Goal: Use online tool/utility: Utilize a website feature to perform a specific function

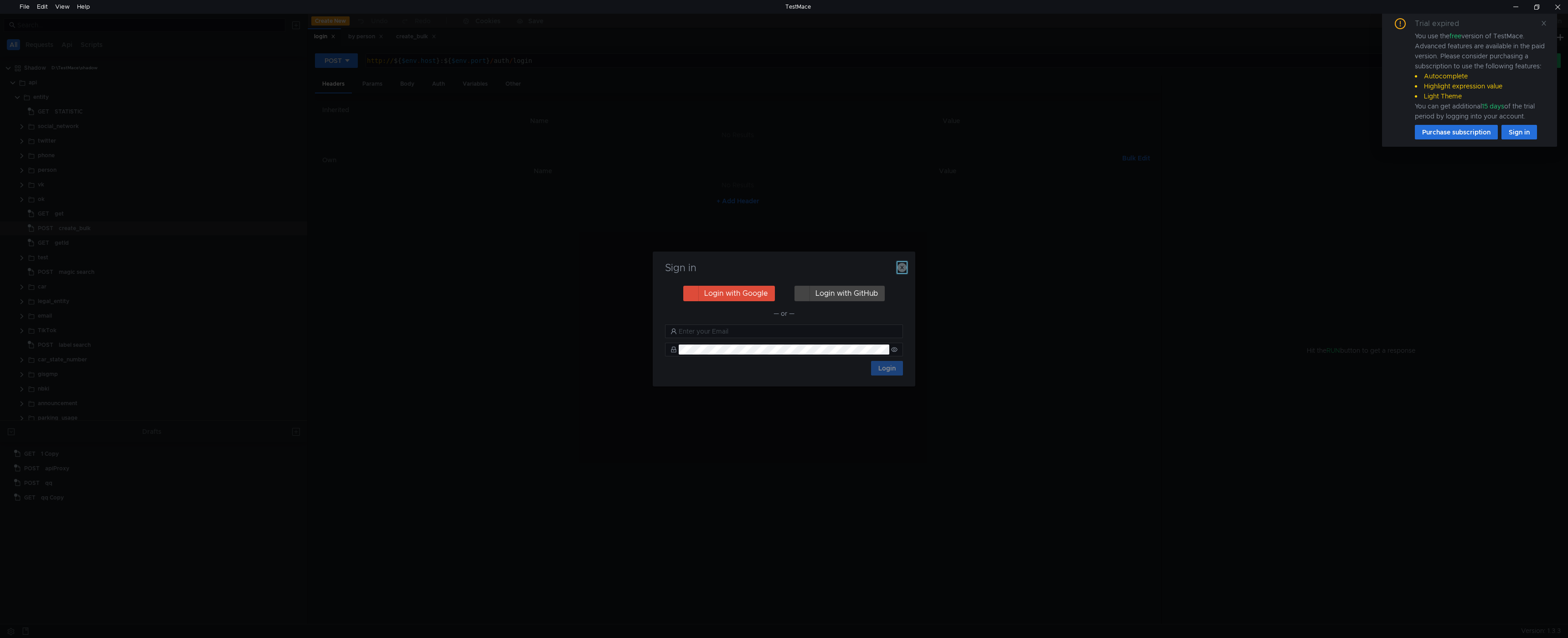
click at [901, 265] on icon "button" at bounding box center [901, 267] width 9 height 9
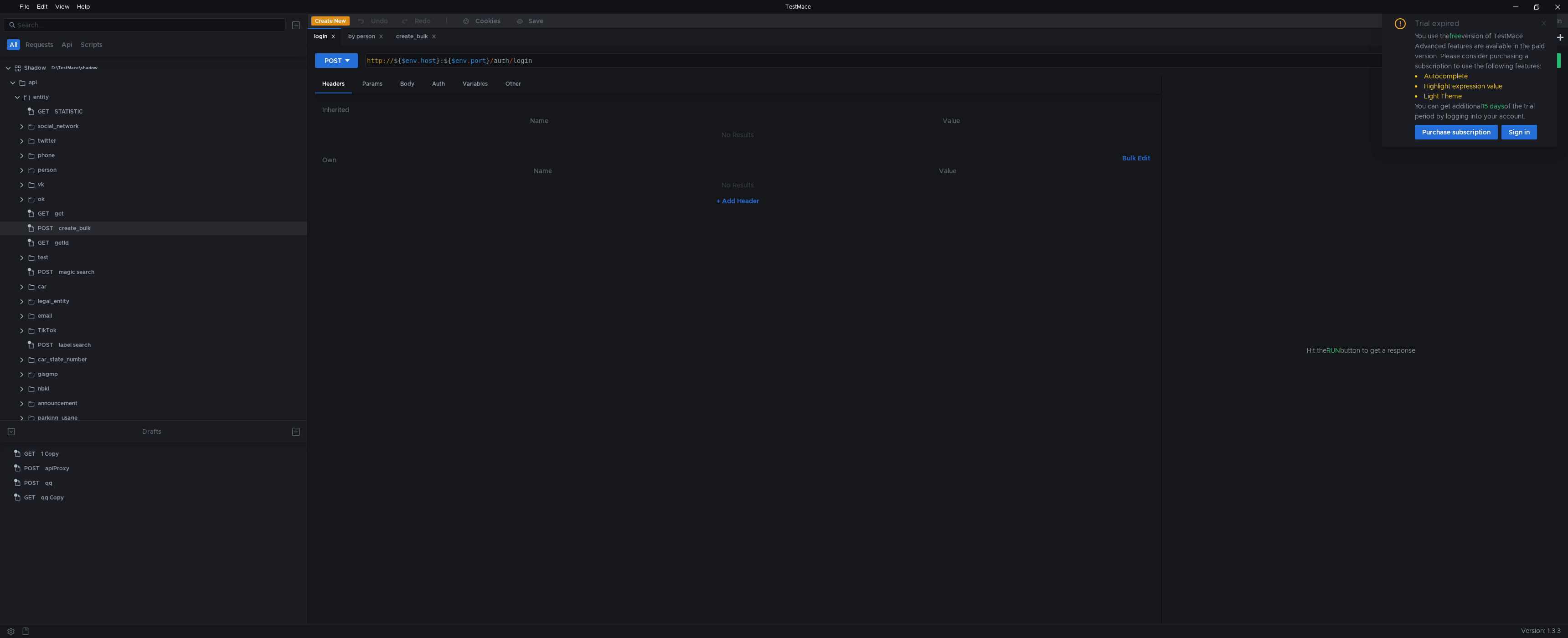
click at [1544, 23] on icon at bounding box center [1544, 23] width 4 height 4
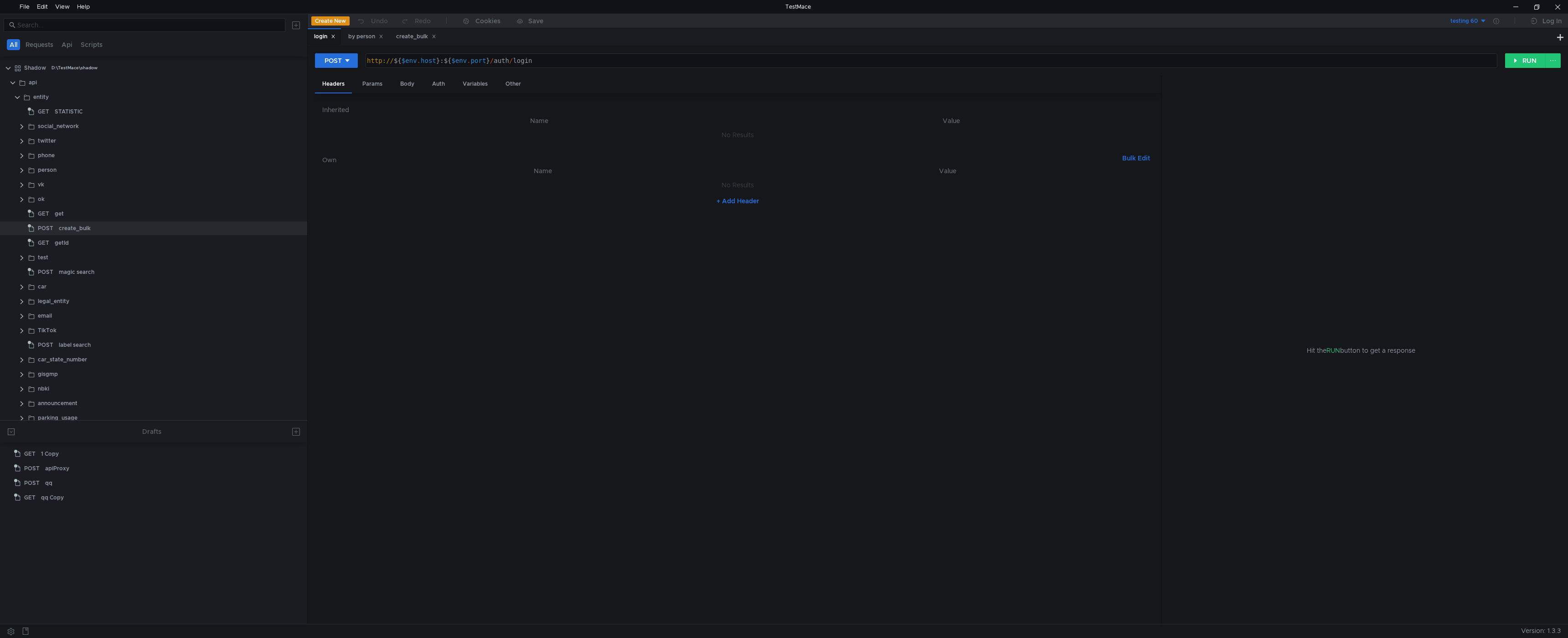
click at [808, 287] on nz-table "Name Value No Results + Add Header" at bounding box center [738, 391] width 831 height 452
click at [17, 99] on clr-icon at bounding box center [17, 97] width 7 height 7
click at [15, 208] on app-app-tree-node-expander at bounding box center [17, 214] width 7 height 13
click at [18, 215] on clr-icon at bounding box center [17, 214] width 7 height 7
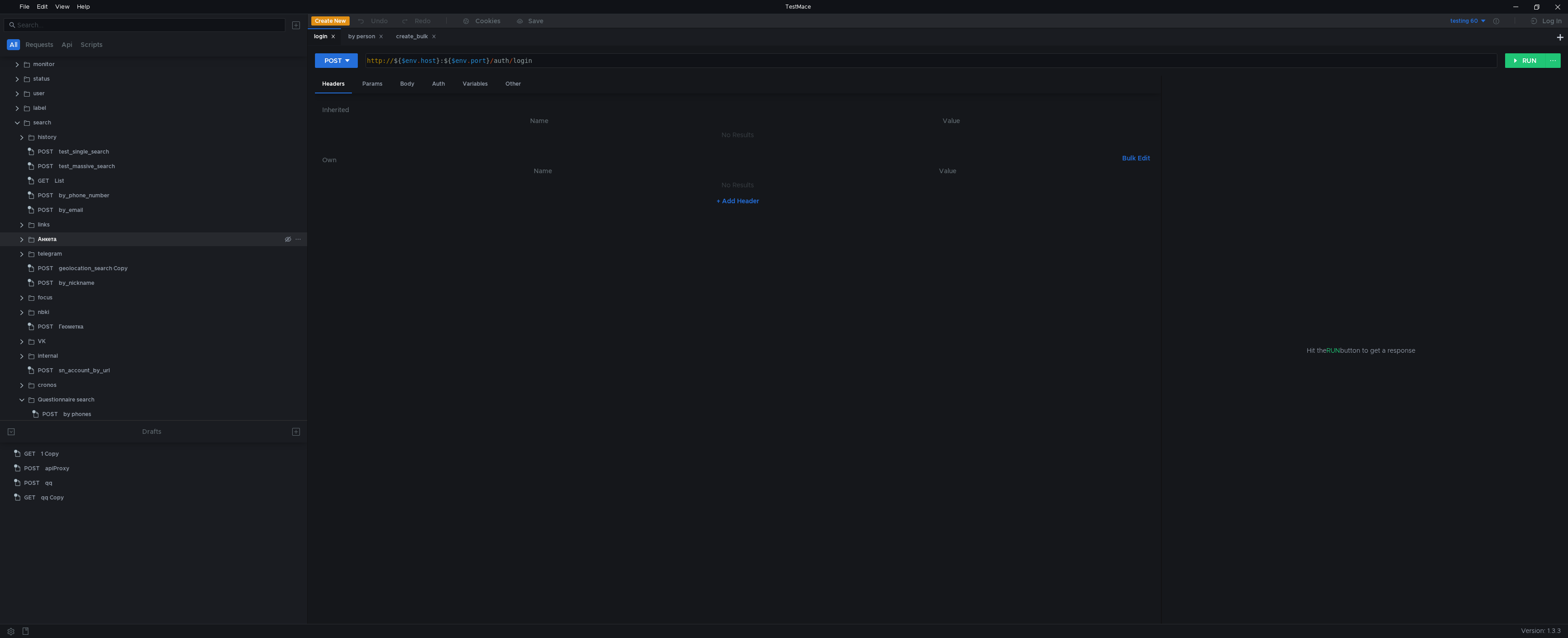
click at [21, 239] on clr-icon at bounding box center [22, 240] width 7 height 7
click at [48, 252] on span "POST" at bounding box center [50, 254] width 15 height 13
click at [409, 85] on div "Body" at bounding box center [407, 84] width 29 height 17
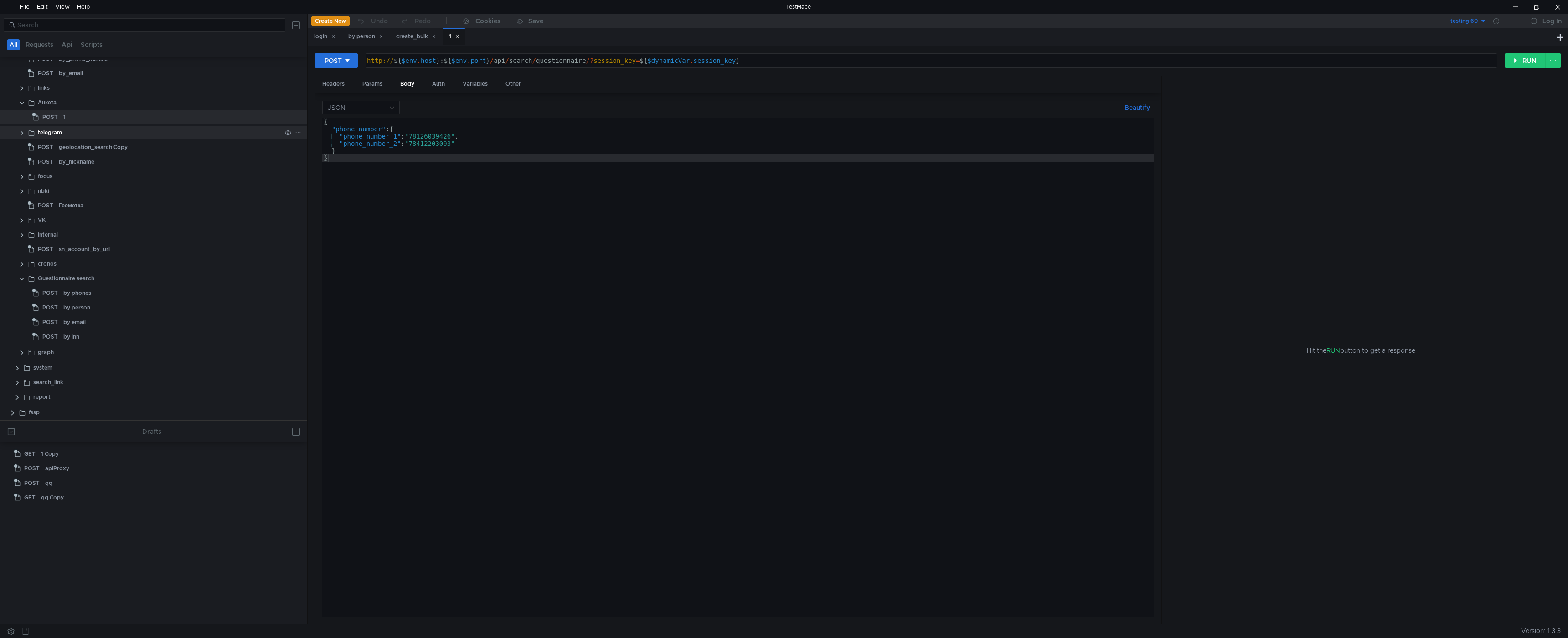
scroll to position [183, 0]
click at [77, 337] on div "by phones" at bounding box center [77, 338] width 28 height 13
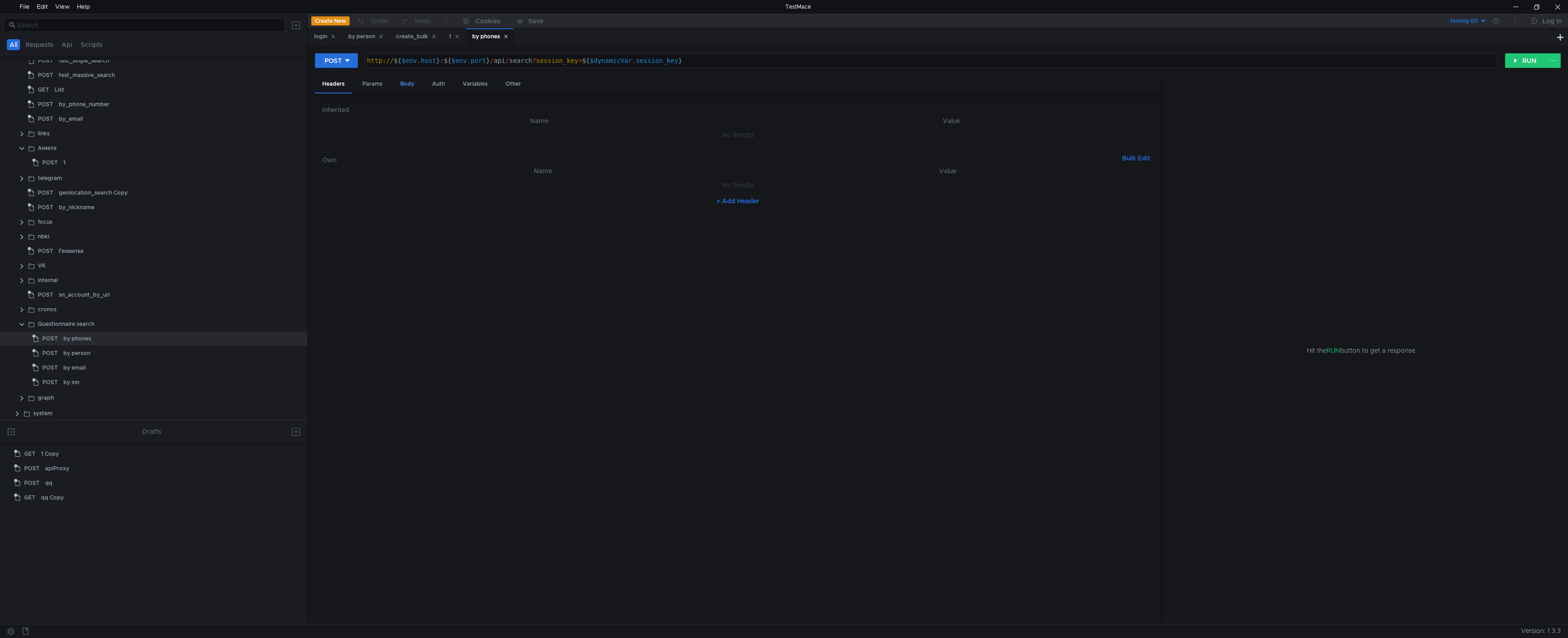
click at [410, 83] on div "Body" at bounding box center [407, 84] width 29 height 17
click at [74, 354] on div "by person" at bounding box center [77, 353] width 27 height 13
click at [411, 81] on div "Body" at bounding box center [407, 84] width 29 height 17
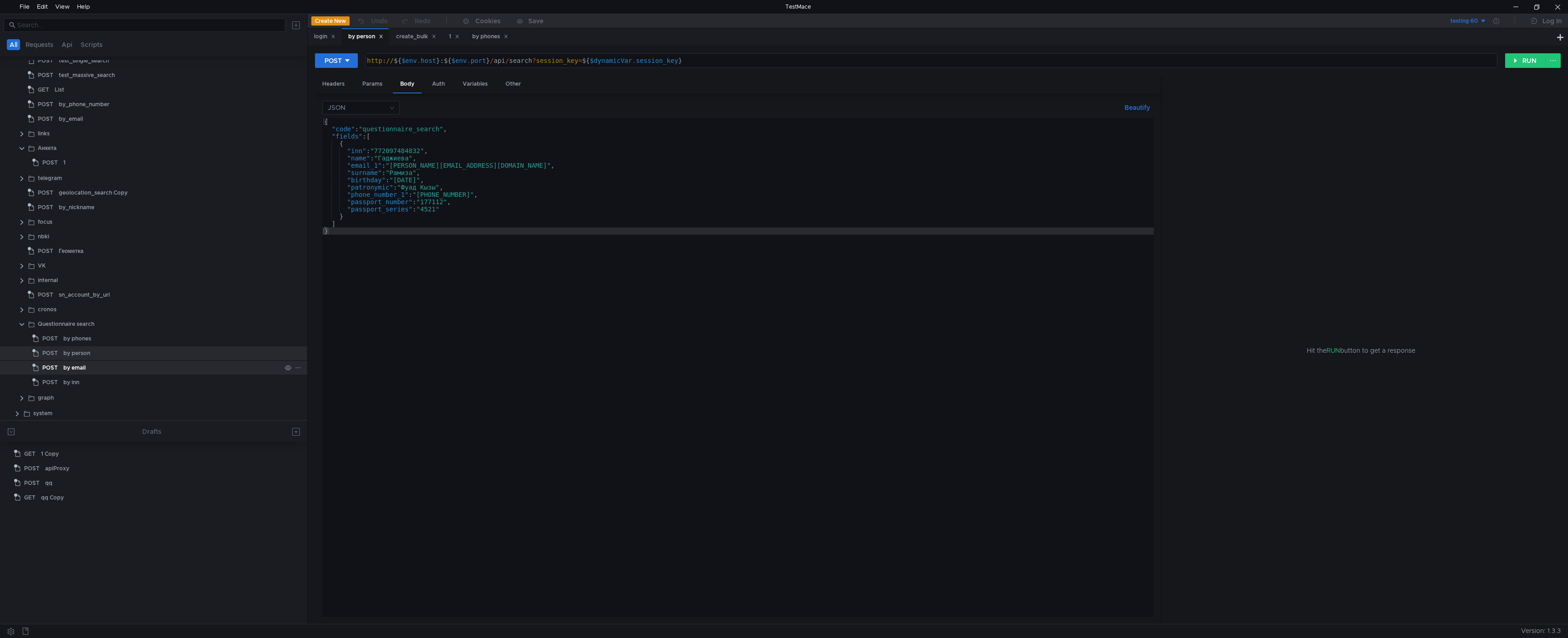
click at [77, 366] on div "by email" at bounding box center [74, 368] width 23 height 13
click at [407, 83] on div "Body" at bounding box center [407, 84] width 29 height 17
click at [71, 378] on div "by inn" at bounding box center [71, 382] width 16 height 13
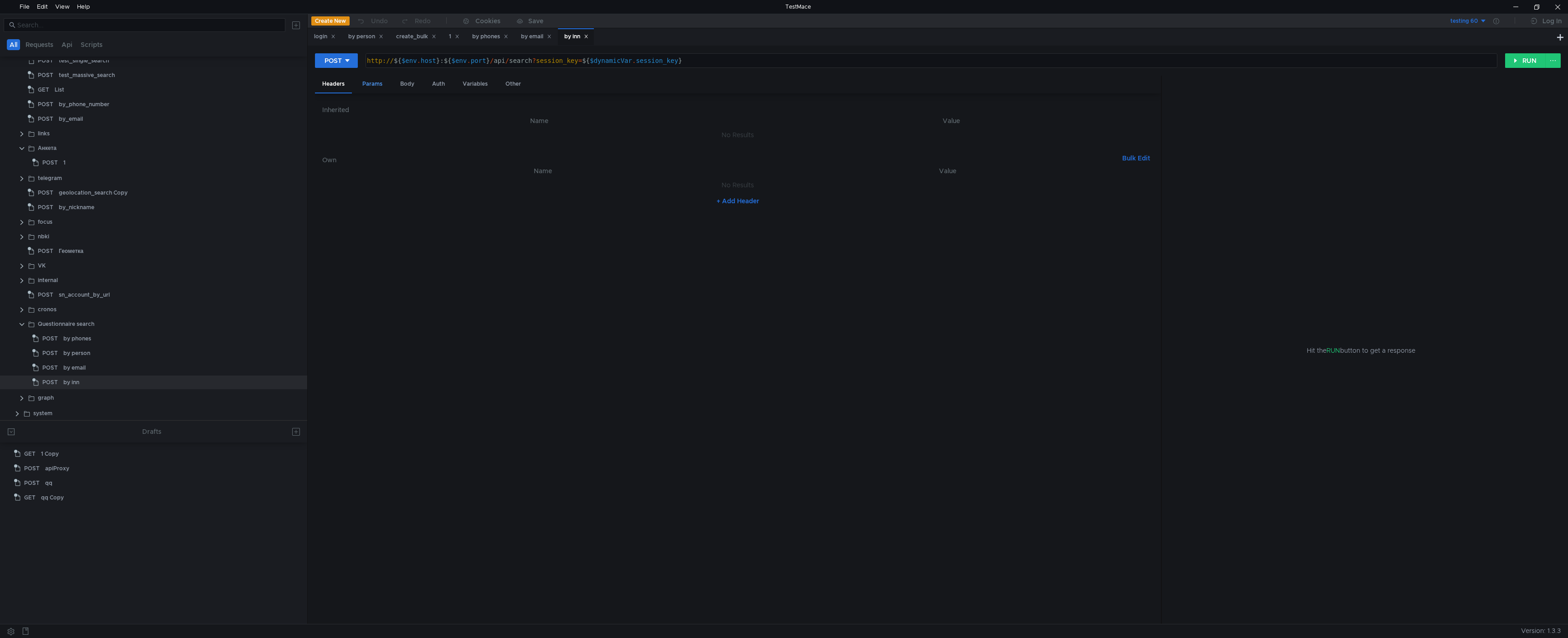
click at [382, 82] on div "Params" at bounding box center [372, 84] width 35 height 17
click at [404, 83] on div "Body" at bounding box center [407, 84] width 29 height 17
click at [460, 35] on icon at bounding box center [457, 36] width 4 height 4
click at [415, 37] on div "create_bulk" at bounding box center [416, 37] width 40 height 10
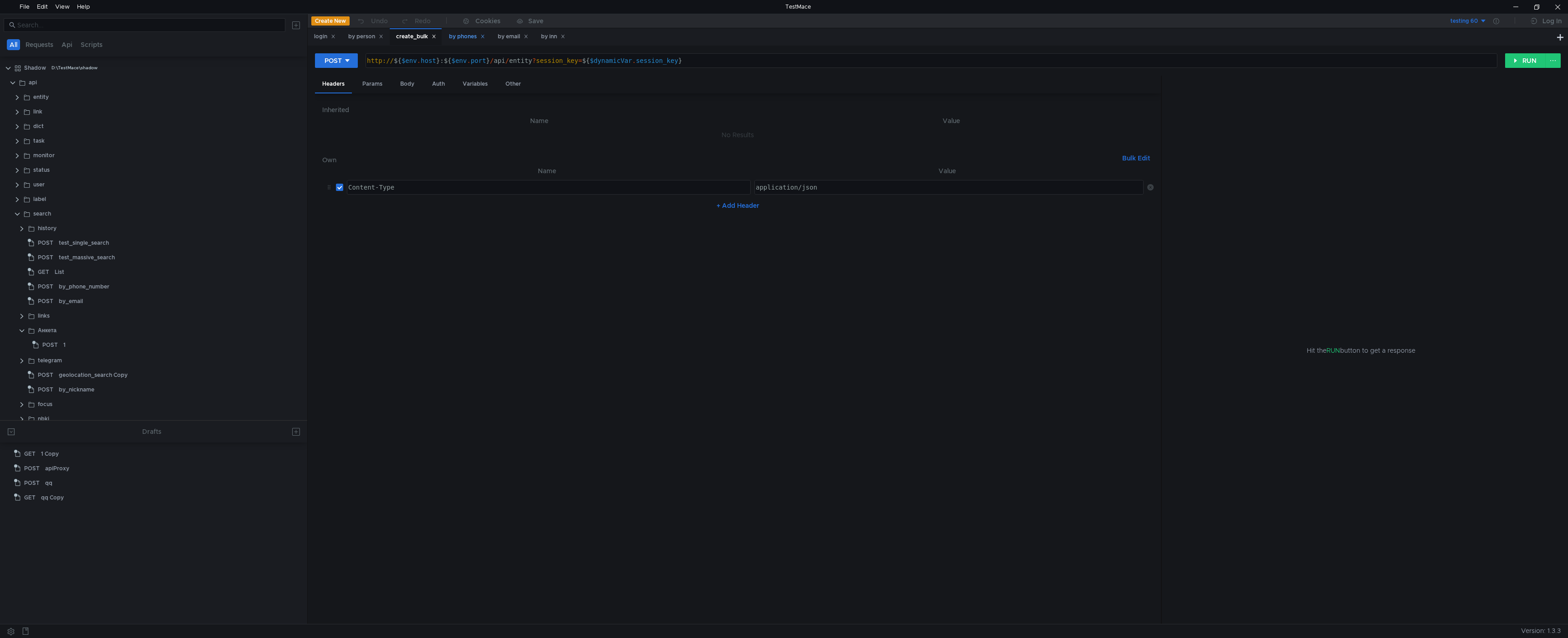
click at [462, 37] on div "by phones" at bounding box center [467, 37] width 36 height 10
click at [485, 37] on icon at bounding box center [482, 36] width 4 height 4
click at [480, 33] on div "by email" at bounding box center [464, 37] width 30 height 10
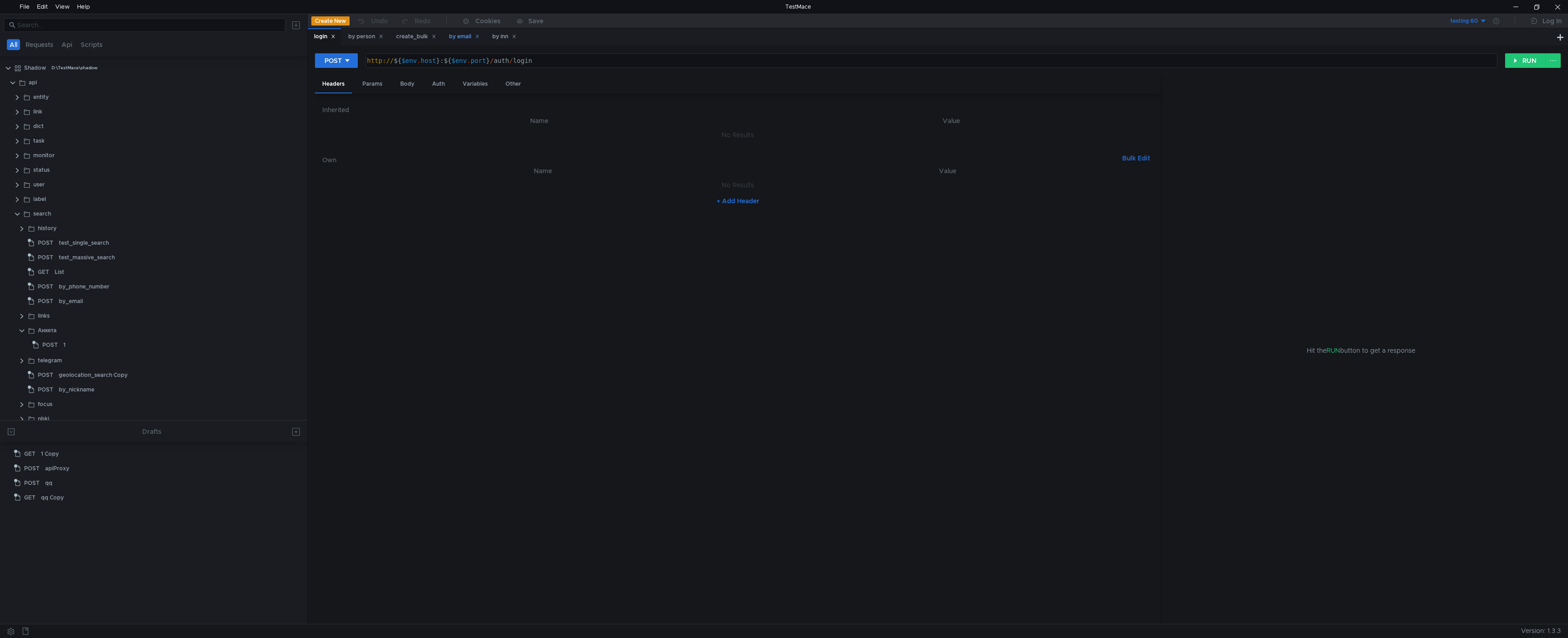
scroll to position [302, 0]
click at [480, 38] on icon at bounding box center [477, 36] width 4 height 4
click at [473, 35] on icon at bounding box center [471, 36] width 4 height 4
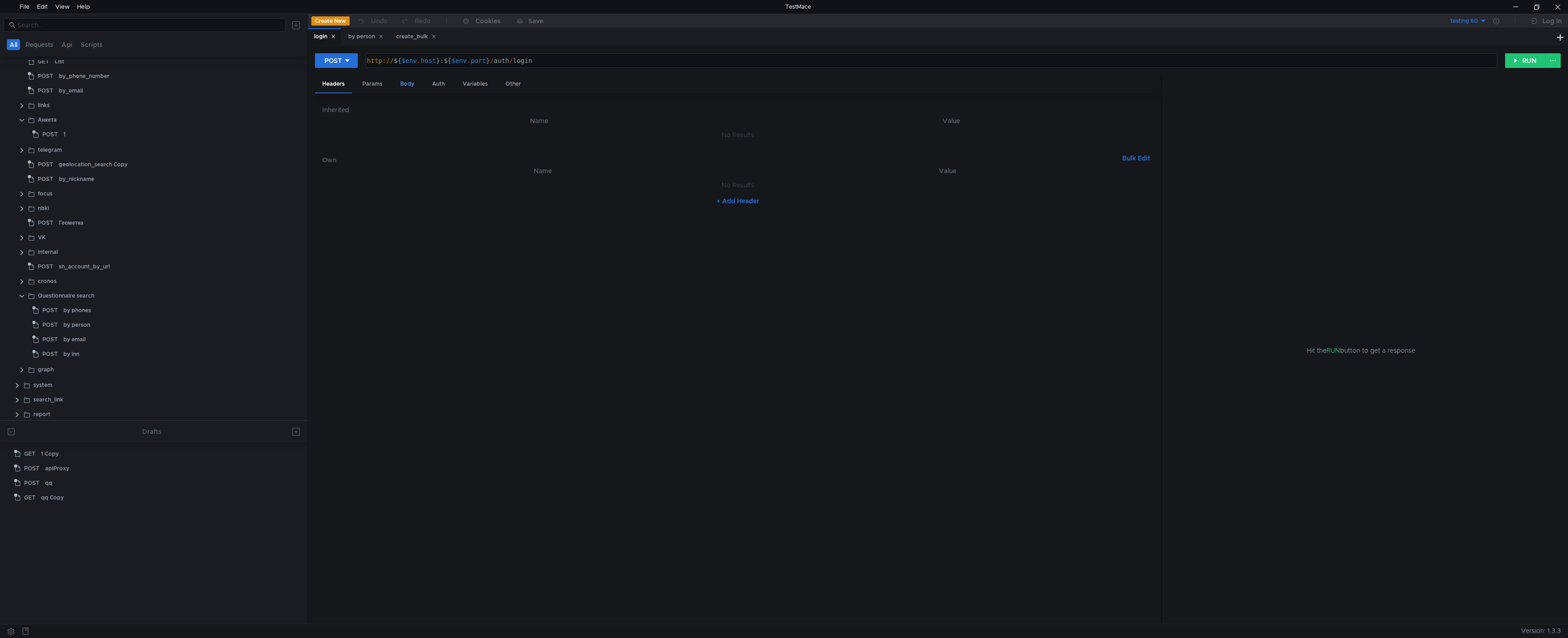
click at [407, 81] on div "Body" at bounding box center [407, 84] width 29 height 17
click at [69, 310] on div "by phones" at bounding box center [77, 310] width 28 height 13
click at [68, 310] on div "by phones" at bounding box center [77, 310] width 28 height 13
click at [391, 83] on div "Headers Params Body Auth Variables Other" at bounding box center [738, 84] width 846 height 18
click at [407, 84] on div "Body" at bounding box center [407, 84] width 29 height 17
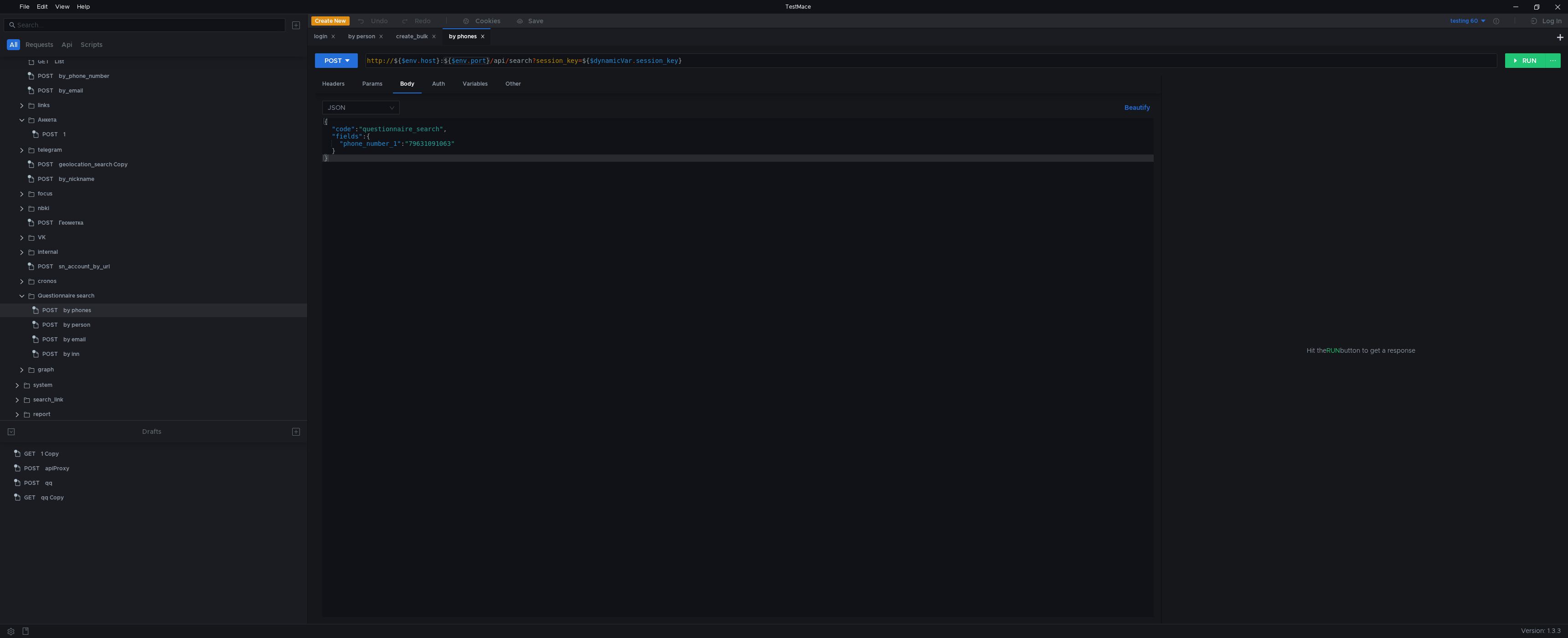
type textarea "http://${$[DOMAIN_NAME]}:${$[DOMAIN_NAME]}/api/search?session_key=${$dynamicVar…"
drag, startPoint x: 489, startPoint y: 59, endPoint x: 529, endPoint y: 59, distance: 40.0
click at [531, 59] on div "http:// ${ $env . host } : ${ $env . port } / api / search ? session_key = ${ $…" at bounding box center [931, 68] width 1131 height 22
drag, startPoint x: 377, startPoint y: 176, endPoint x: 360, endPoint y: 168, distance: 18.8
click at [377, 176] on div "{ "code" : "questionnaire_search" , "fields" : { "phone_number_1" : "[PHONE_NUM…" at bounding box center [738, 375] width 831 height 514
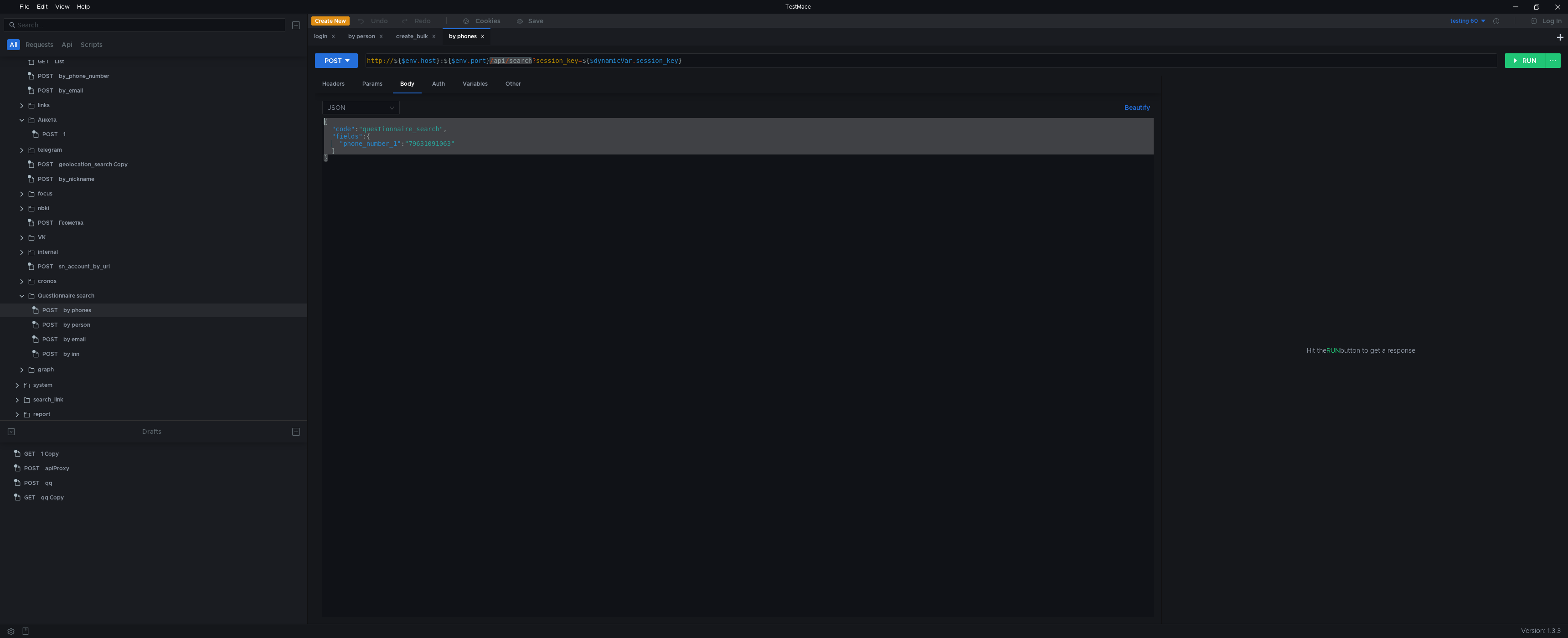
drag, startPoint x: 337, startPoint y: 162, endPoint x: 312, endPoint y: 122, distance: 47.2
click at [312, 122] on div "POST http://${$[DOMAIN_NAME]}:${$[DOMAIN_NAME]}/api/search?session_key=${$dynam…" at bounding box center [937, 335] width 1261 height 578
type textarea "{ "code": "questionnaire_search","
click at [77, 320] on div "by person" at bounding box center [77, 325] width 27 height 13
click at [71, 328] on div "by person" at bounding box center [77, 325] width 27 height 13
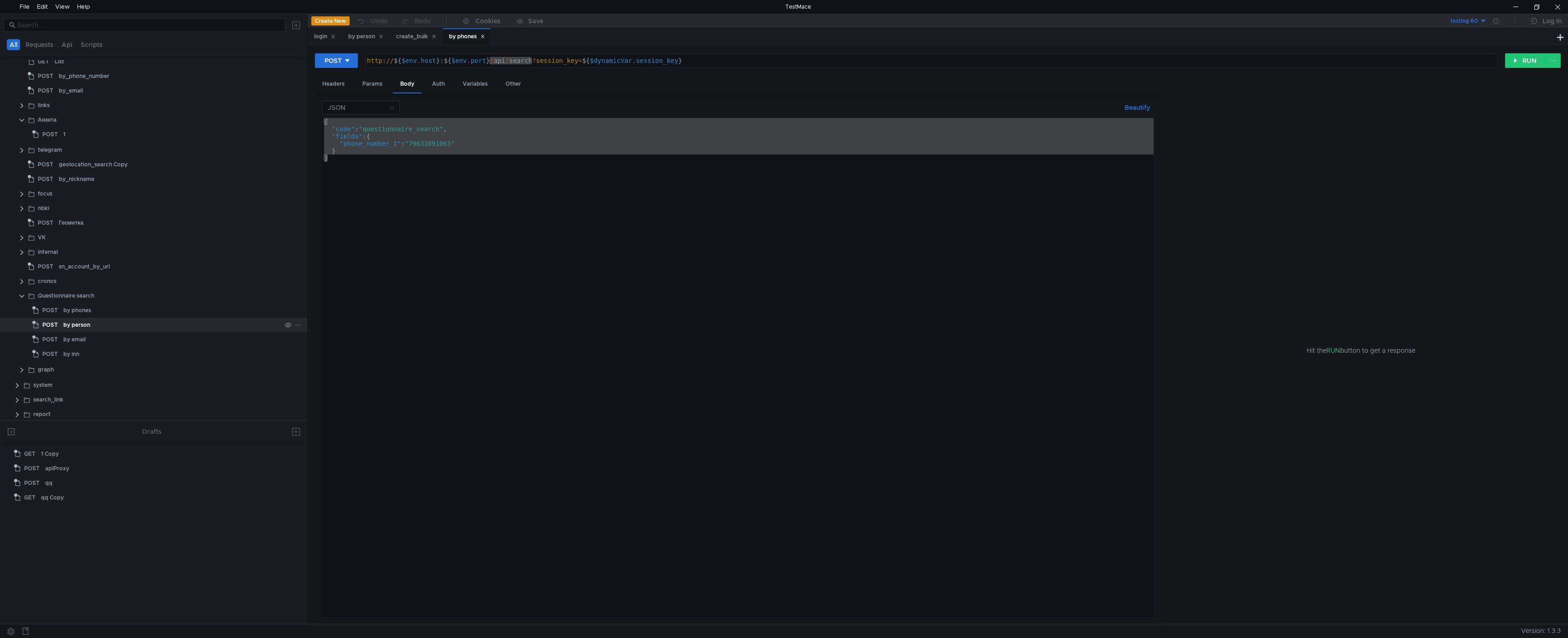
click at [71, 328] on div "by person" at bounding box center [77, 325] width 27 height 13
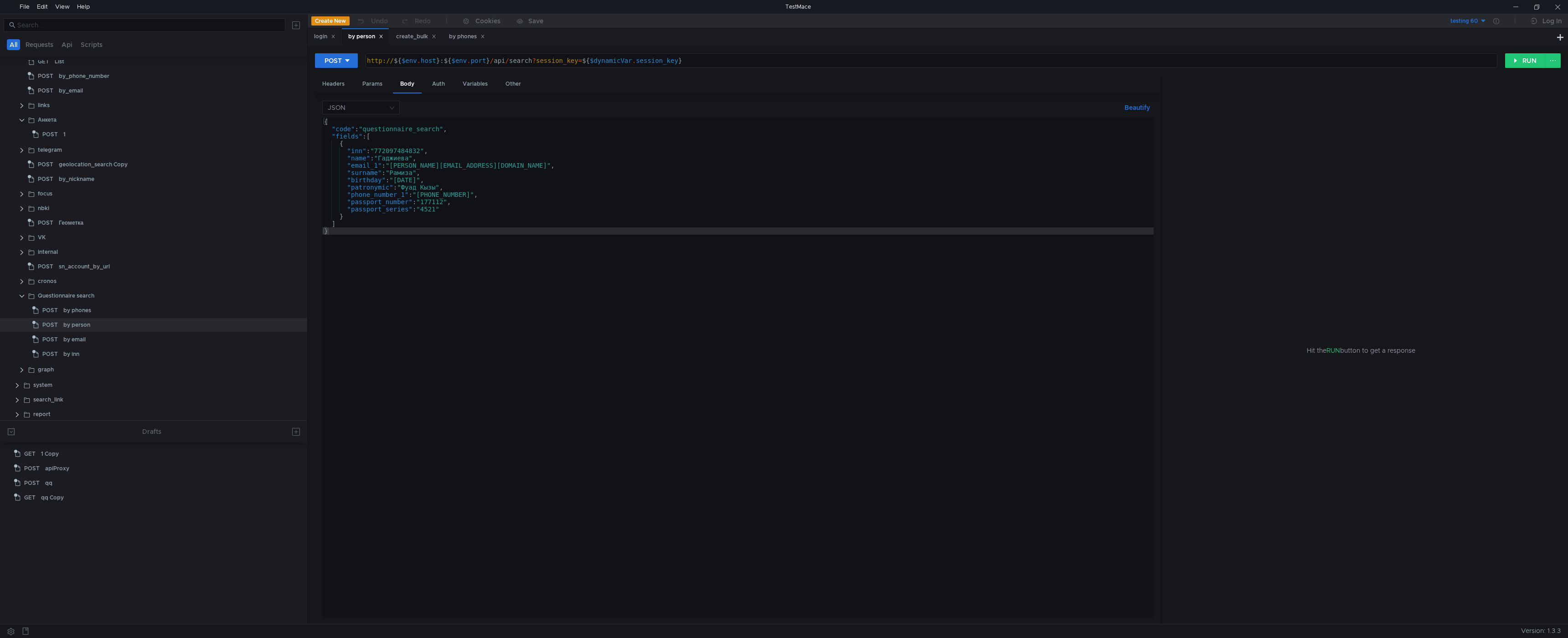
click at [382, 238] on div "{ "code" : "questionnaire_search" , "fields" : [ { "inn" : "772097484832" , "na…" at bounding box center [738, 375] width 831 height 514
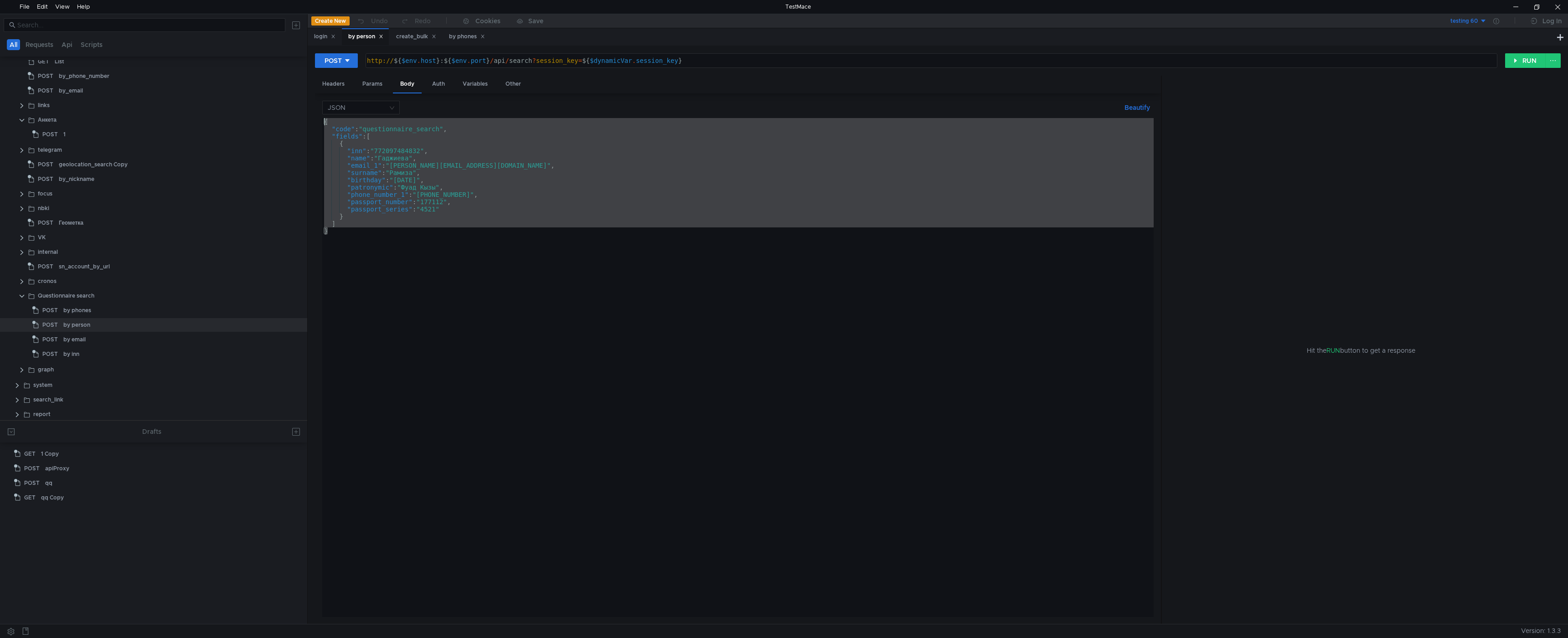
drag, startPoint x: 320, startPoint y: 198, endPoint x: 304, endPoint y: 119, distance: 80.6
click at [304, 119] on as-split "All Requests Api Scripts Shadow D:\TestMace\shadow api entity link dict task mo…" at bounding box center [784, 318] width 1568 height 611
type textarea "{ "code": "questionnaire_search","
click at [91, 307] on div "by phones" at bounding box center [77, 310] width 28 height 13
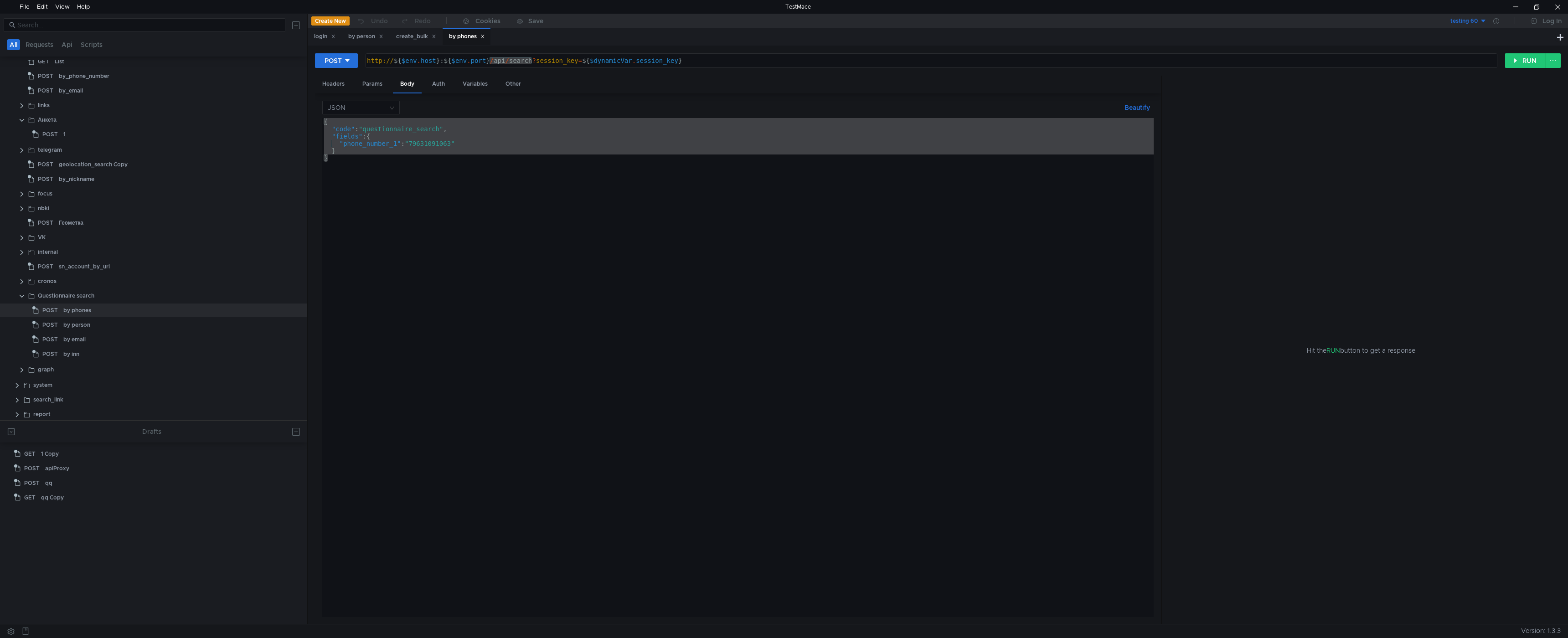
click at [342, 153] on div "{ "code" : "questionnaire_search" , "fields" : { "phone_number_1" : "[PHONE_NUM…" at bounding box center [738, 368] width 831 height 499
type textarea "}"
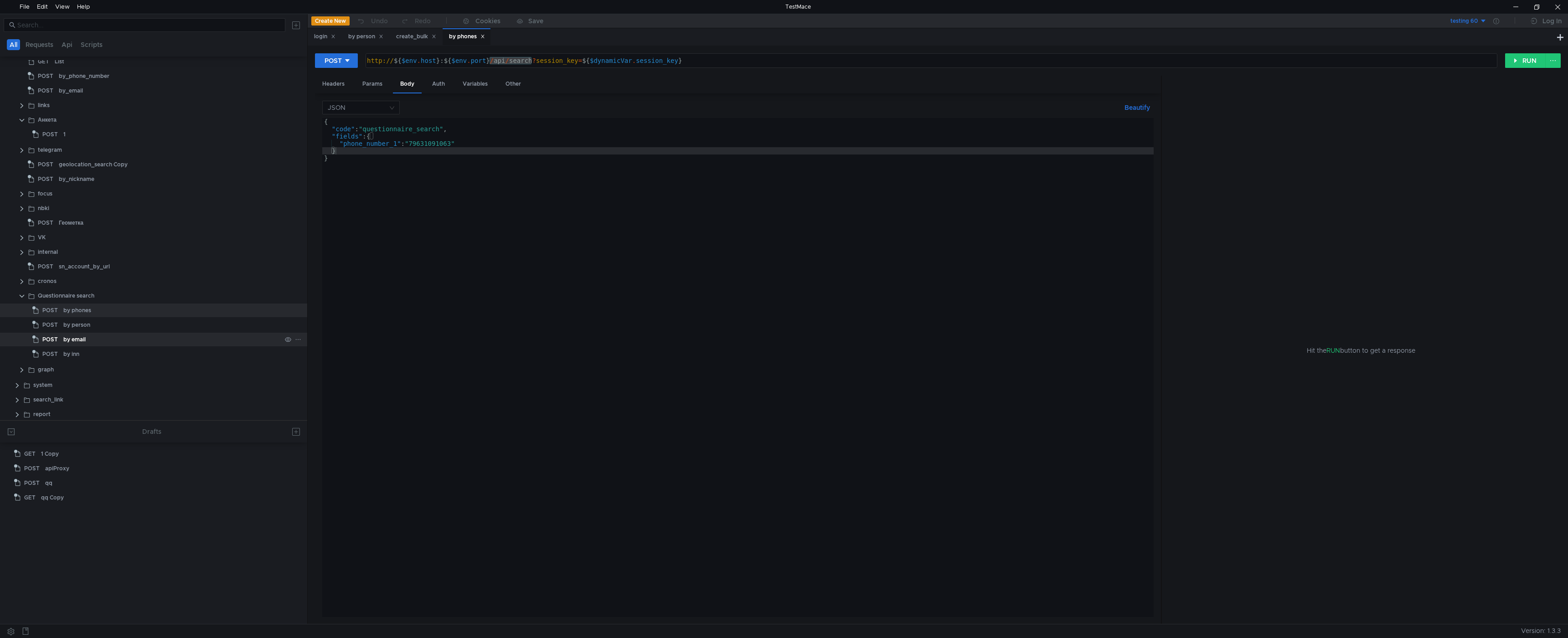
click at [79, 341] on div "by email" at bounding box center [74, 340] width 23 height 13
click at [411, 85] on div "Body" at bounding box center [407, 84] width 29 height 17
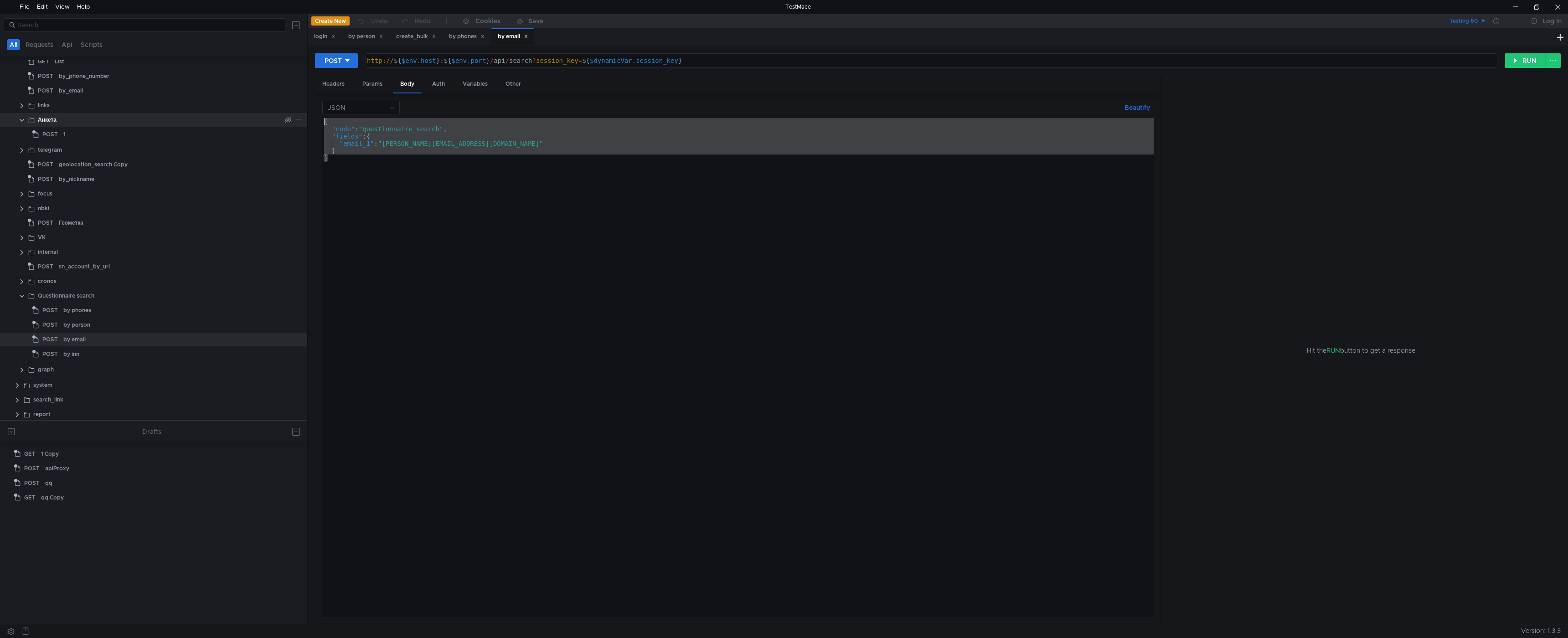
drag, startPoint x: 345, startPoint y: 159, endPoint x: 301, endPoint y: 124, distance: 56.2
click at [301, 124] on as-split "All Requests Api Scripts Shadow D:\TestMace\shadow api entity link dict task mo…" at bounding box center [784, 318] width 1568 height 611
type textarea "{ "code": "questionnaire_search","
click at [54, 351] on span "POST" at bounding box center [50, 354] width 15 height 13
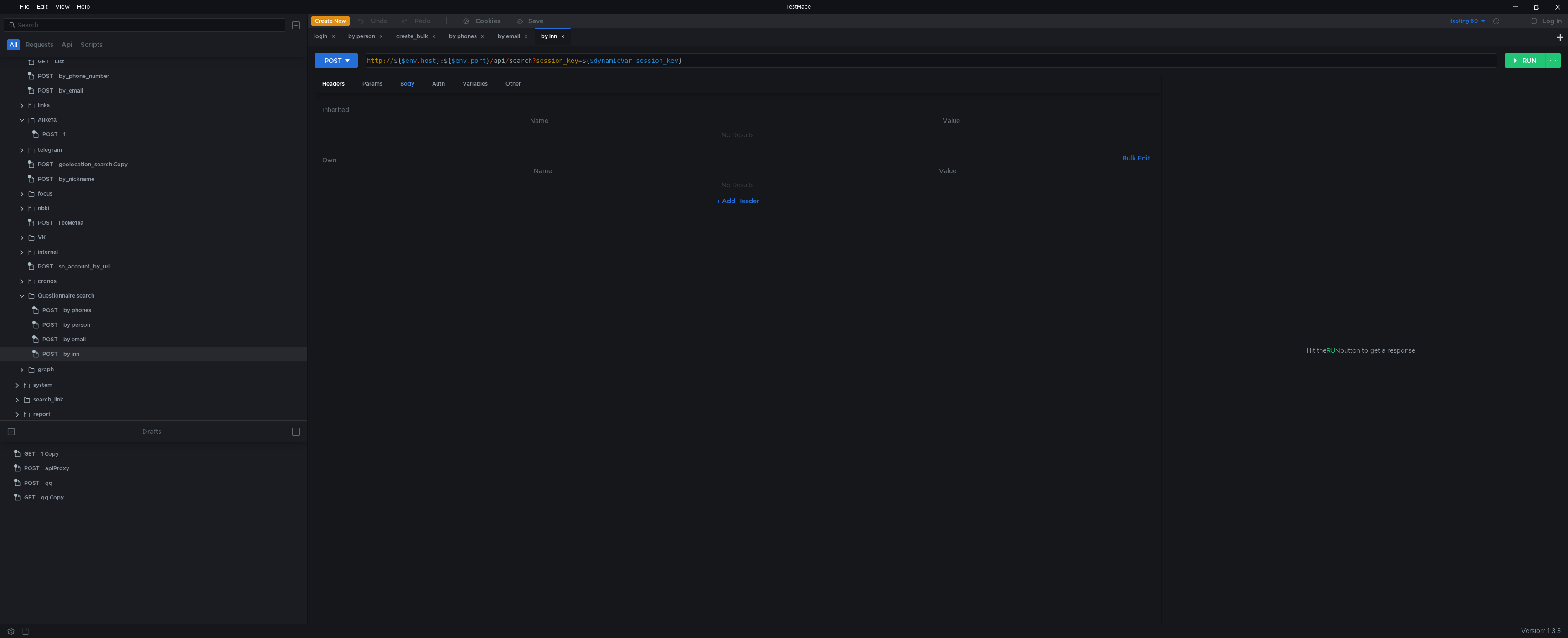
click at [410, 83] on div "Body" at bounding box center [407, 84] width 29 height 17
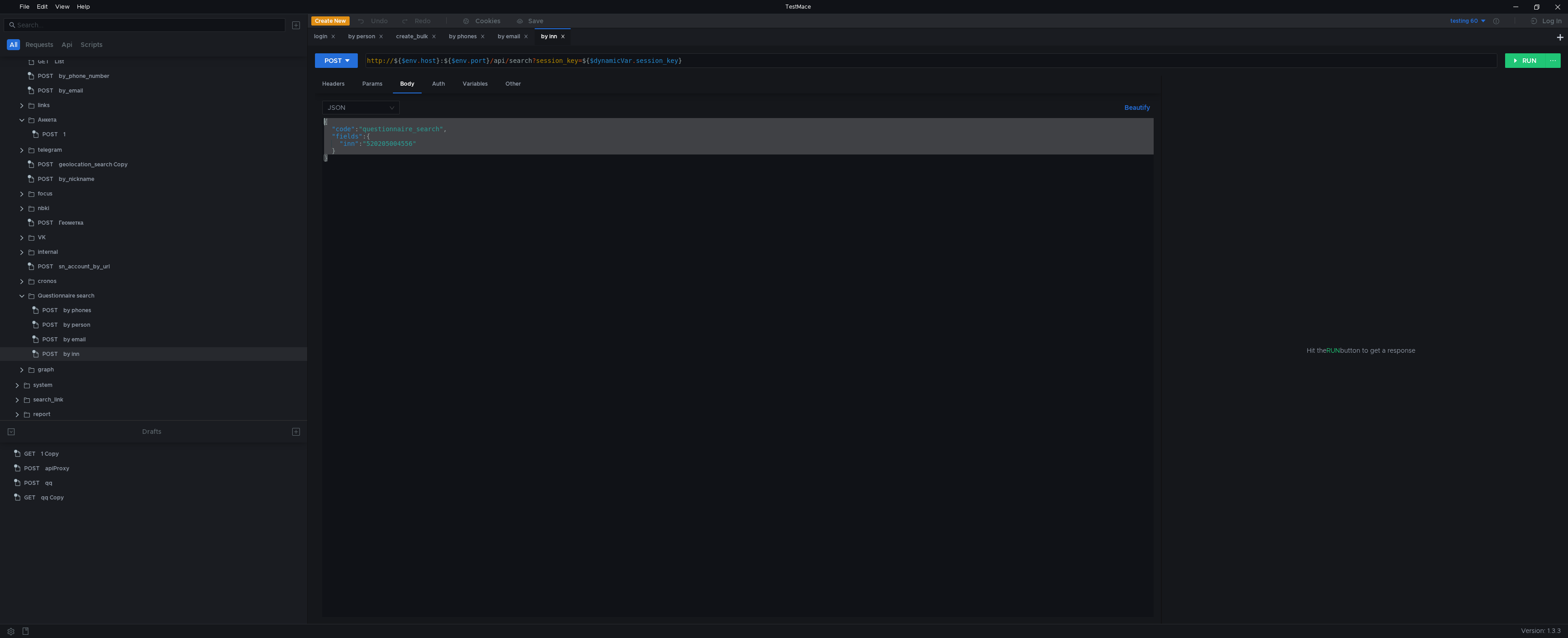
drag, startPoint x: 345, startPoint y: 161, endPoint x: 301, endPoint y: 113, distance: 65.1
click at [301, 113] on as-split "All Requests Api Scripts Shadow D:\TestMace\shadow api entity link dict task mo…" at bounding box center [784, 318] width 1568 height 611
type textarea "{ "code": "questionnaire_search","
click at [1552, 7] on div at bounding box center [1558, 7] width 21 height 13
